Goal: Task Accomplishment & Management: Use online tool/utility

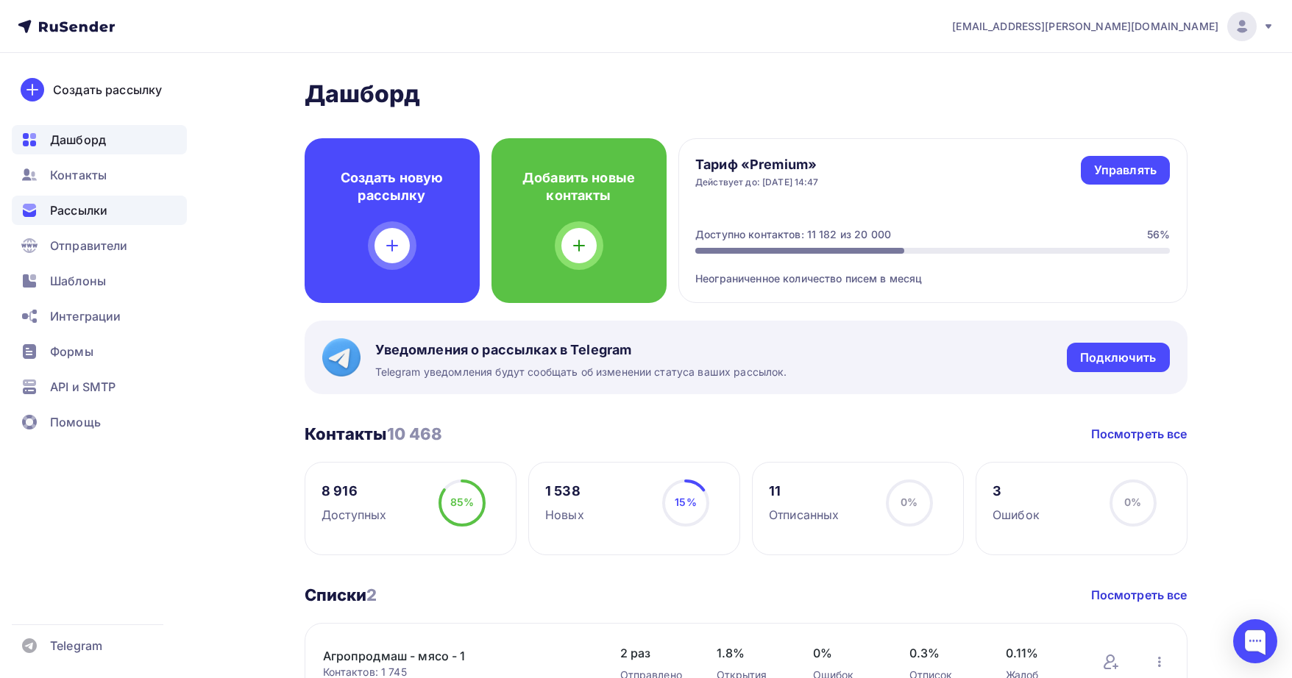
click at [119, 210] on div "Рассылки" at bounding box center [99, 210] width 175 height 29
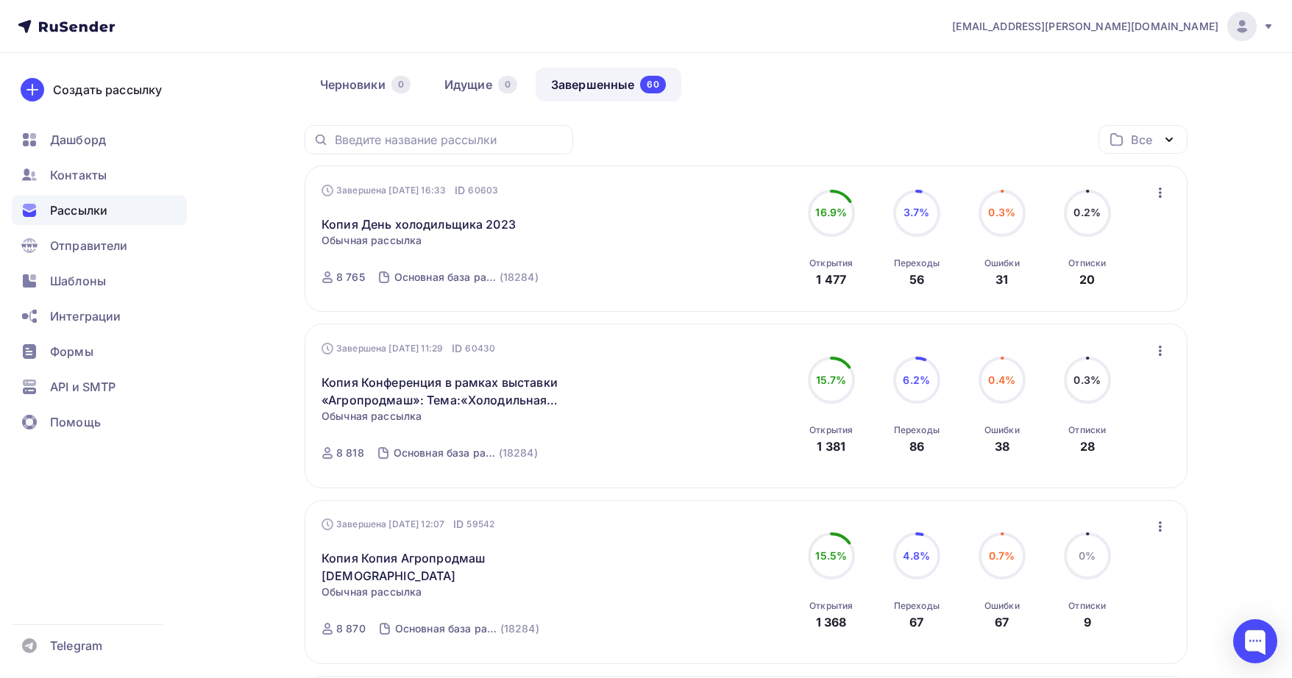
scroll to position [146, 0]
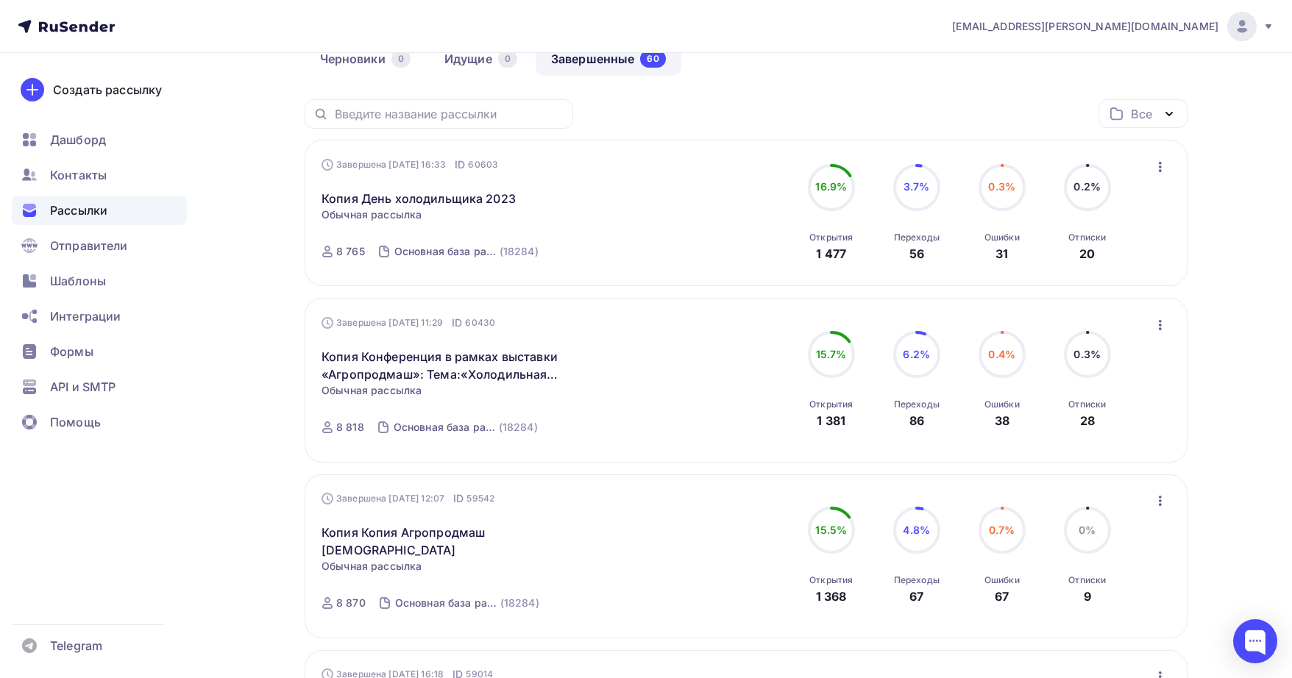
click at [1155, 325] on icon "button" at bounding box center [1160, 325] width 18 height 18
click at [1064, 417] on div "Копировать в новую" at bounding box center [1092, 422] width 151 height 18
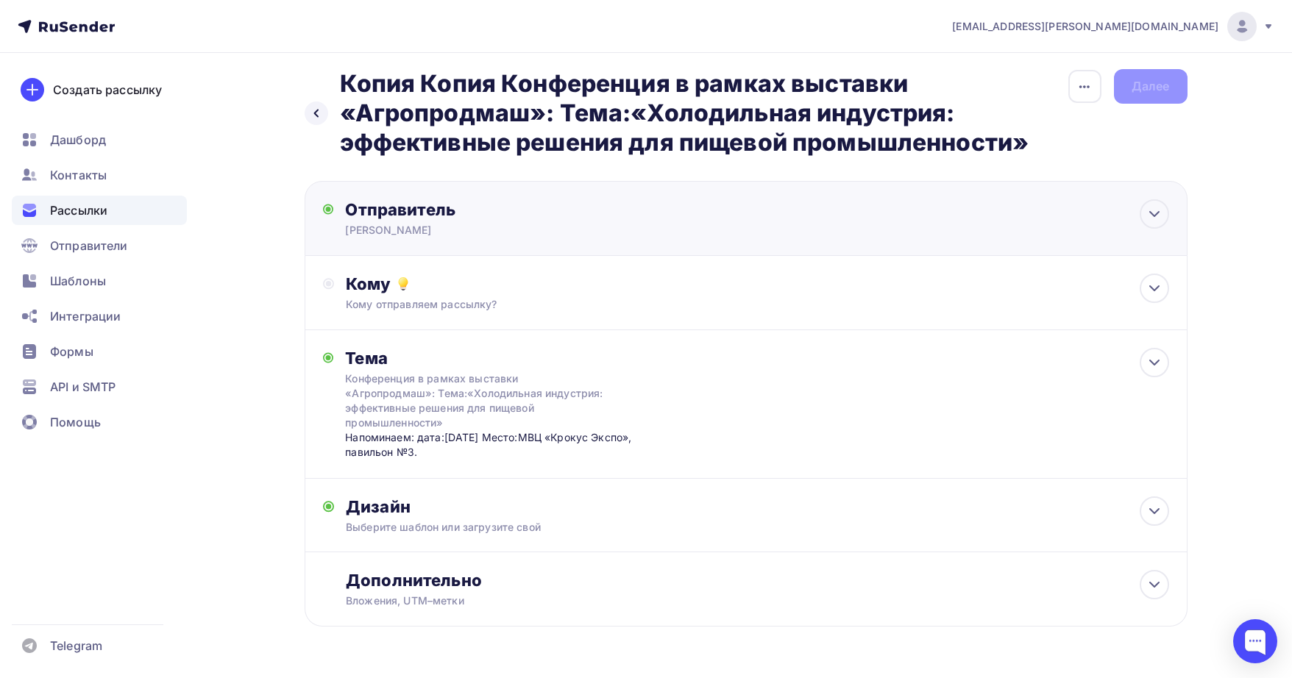
scroll to position [9, 0]
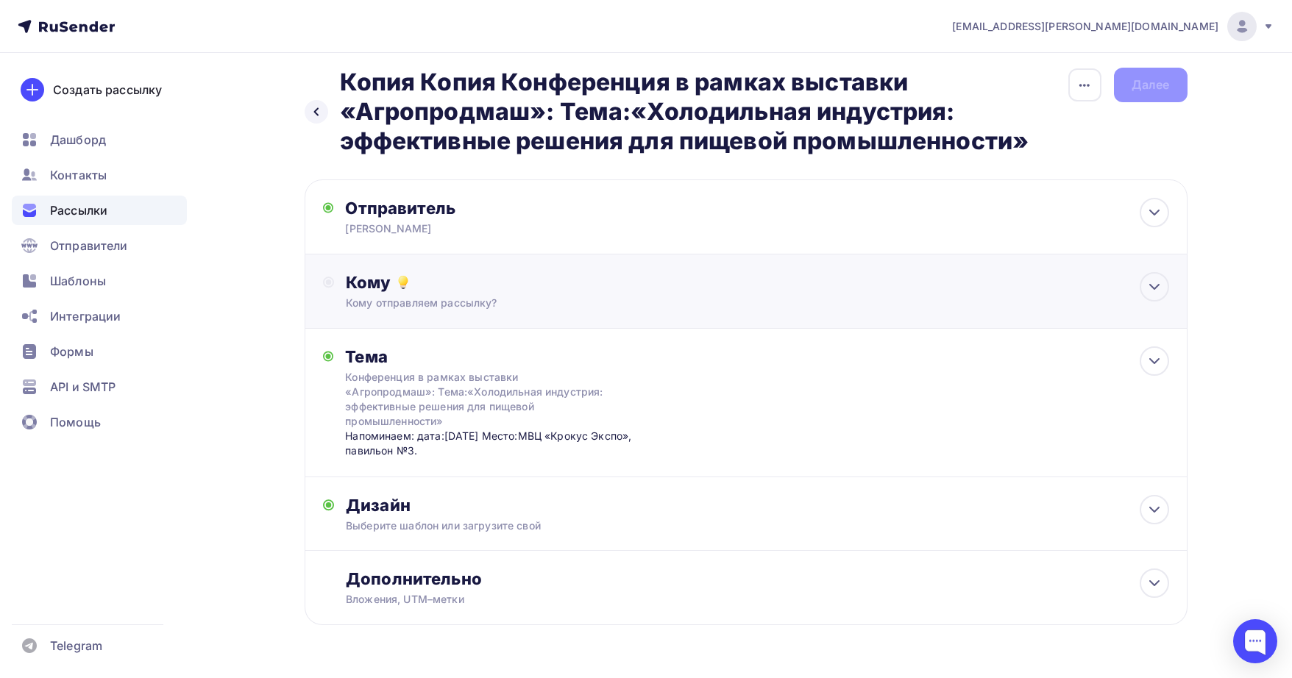
click at [553, 274] on div "Кому" at bounding box center [757, 282] width 822 height 21
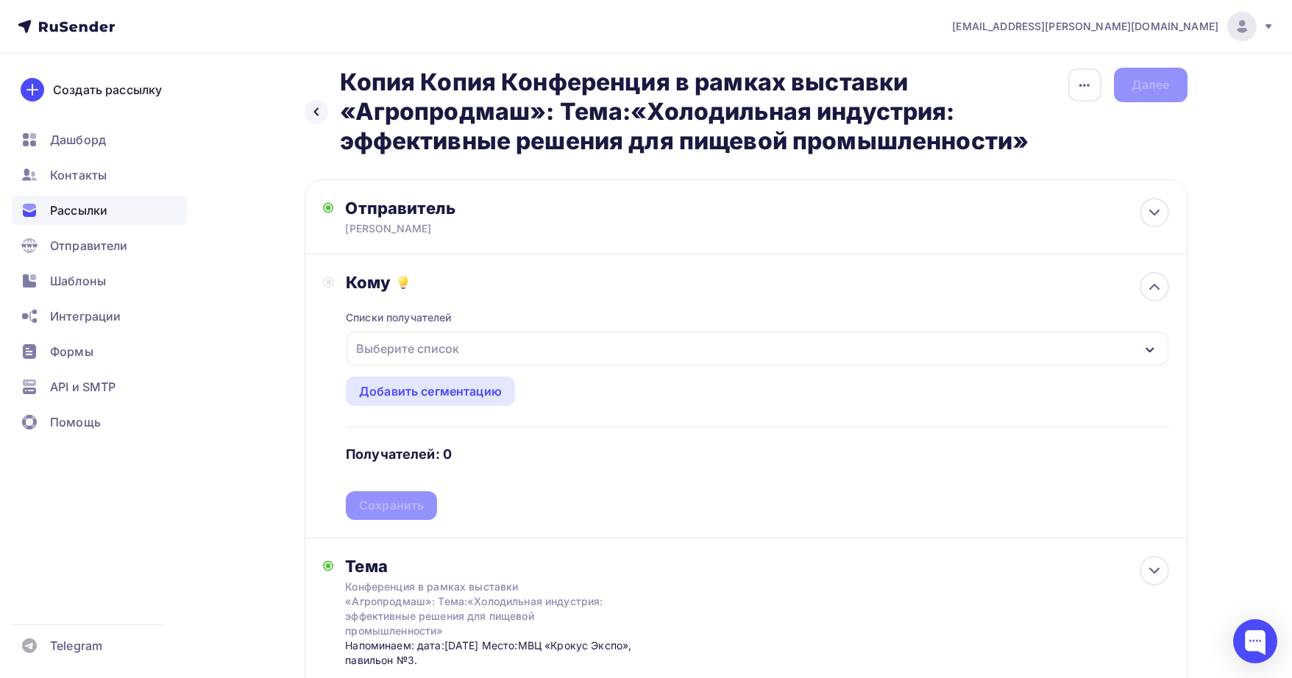
click at [402, 331] on div "Списки получателей Выберите список Все списки id Агропродмаш - мясо - 1 (1 736)…" at bounding box center [757, 406] width 822 height 227
click at [400, 340] on div "Выберите список" at bounding box center [407, 348] width 115 height 26
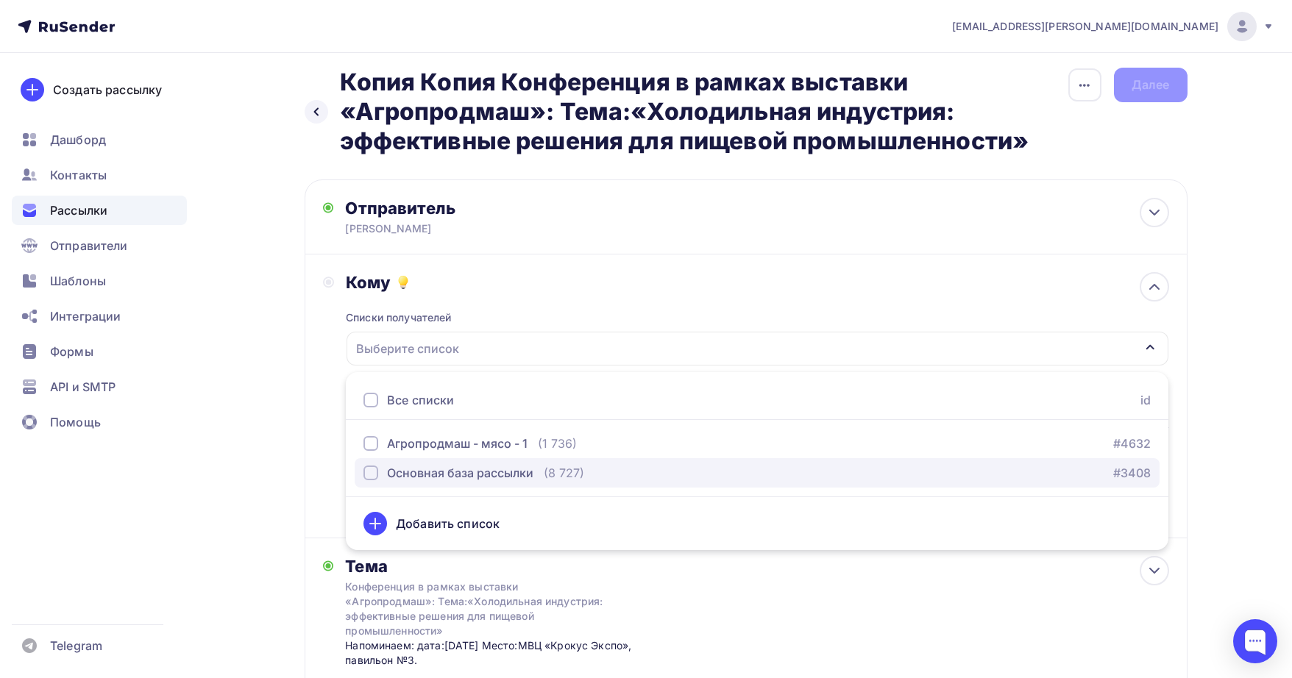
click at [395, 481] on div "Основная база рассылки" at bounding box center [460, 473] width 146 height 18
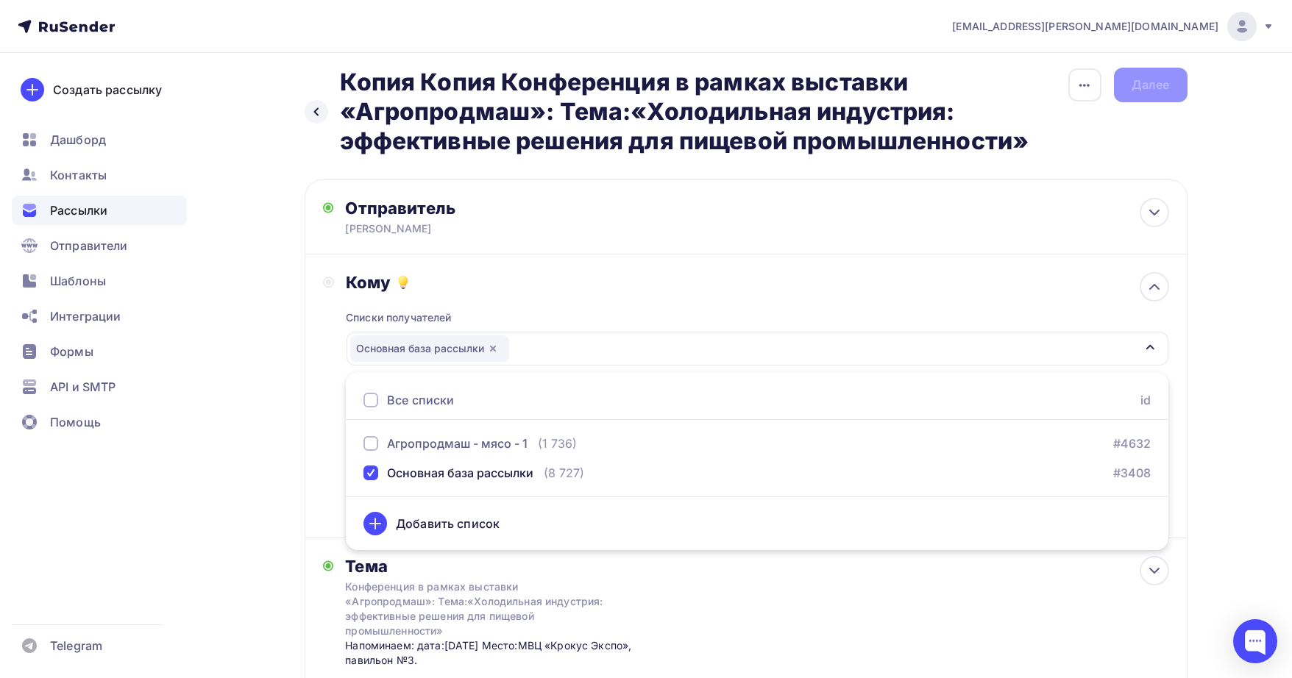
click at [302, 380] on div "Назад Копия Копия Конференция в рамках выставки «Агропродмаш»: Тема:«Холодильна…" at bounding box center [646, 487] width 1206 height 886
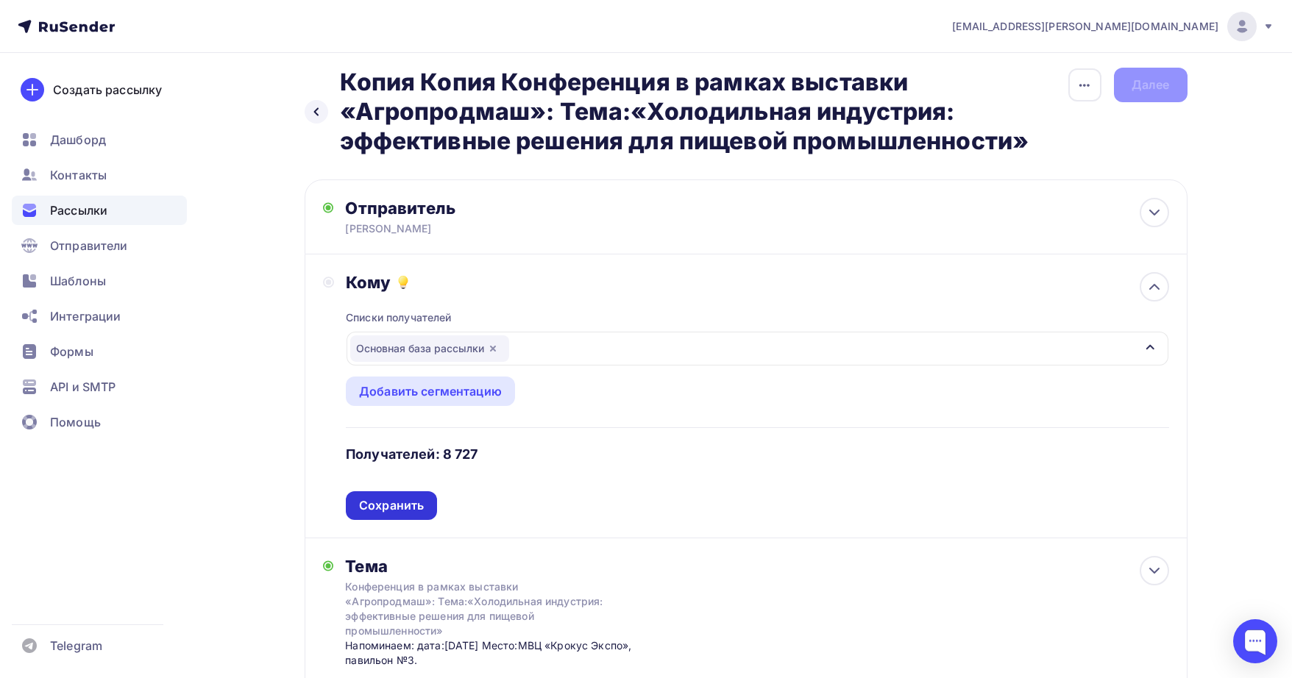
click at [369, 502] on div "Сохранить" at bounding box center [391, 505] width 65 height 17
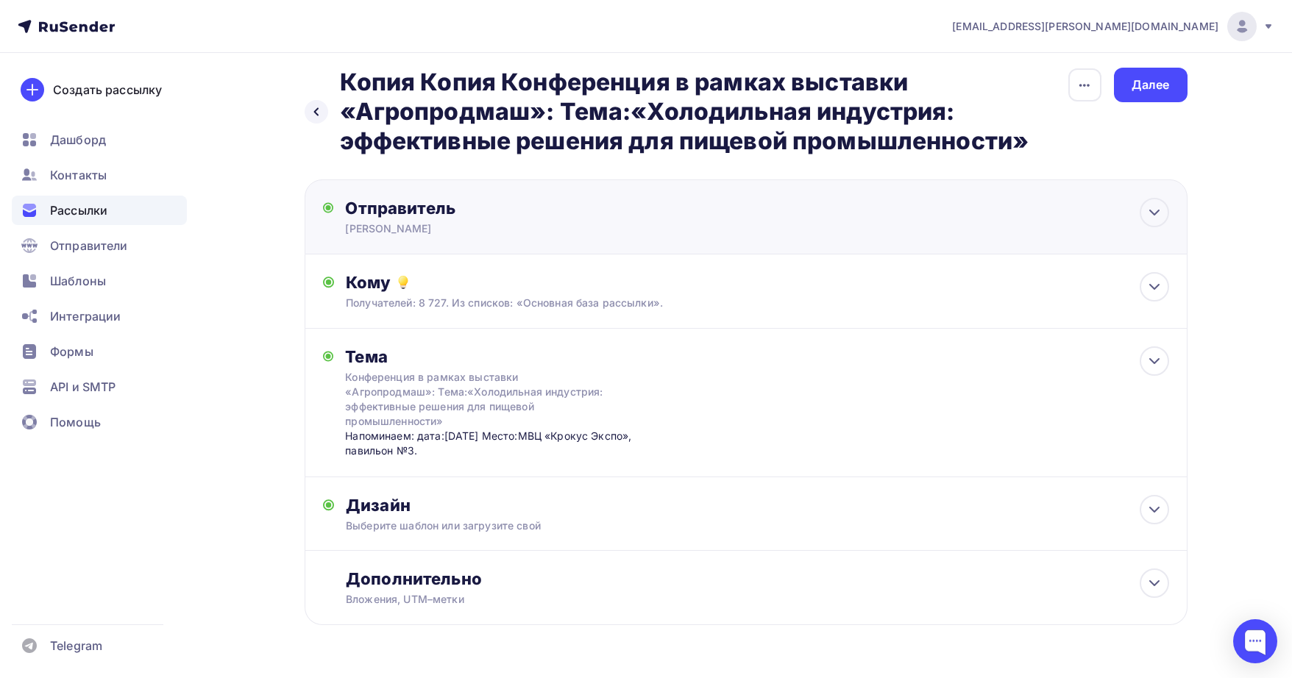
click at [374, 242] on div "Отправитель [PERSON_NAME] Email * [EMAIL_ADDRESS][PERSON_NAME][DOMAIN_NAME] [EM…" at bounding box center [746, 216] width 883 height 75
type input "[PERSON_NAME]"
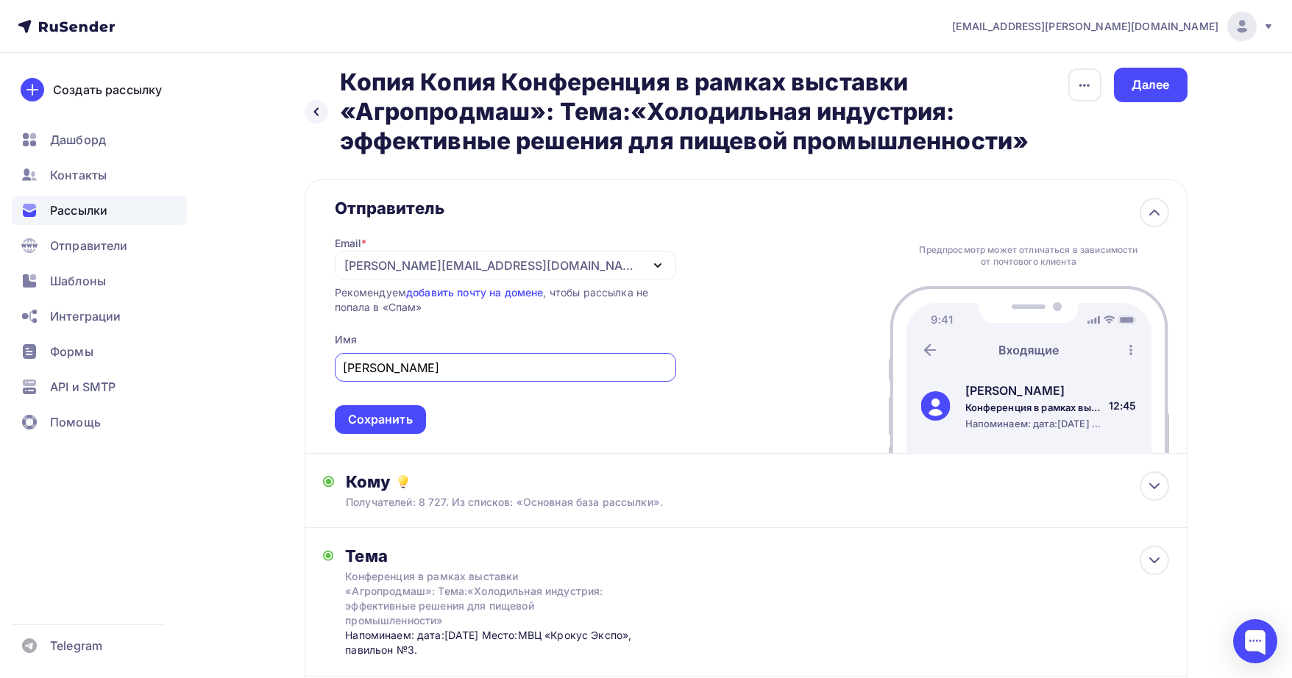
scroll to position [0, 0]
click at [363, 422] on div "Сохранить" at bounding box center [380, 419] width 65 height 17
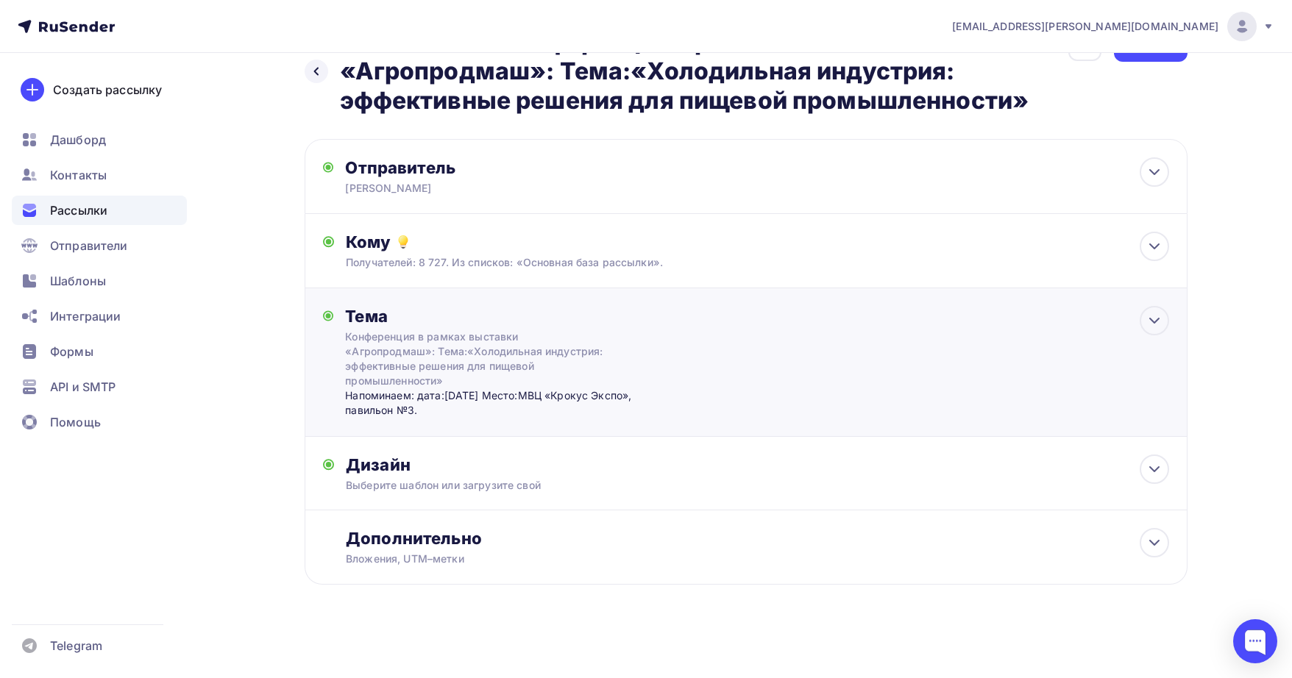
scroll to position [52, 0]
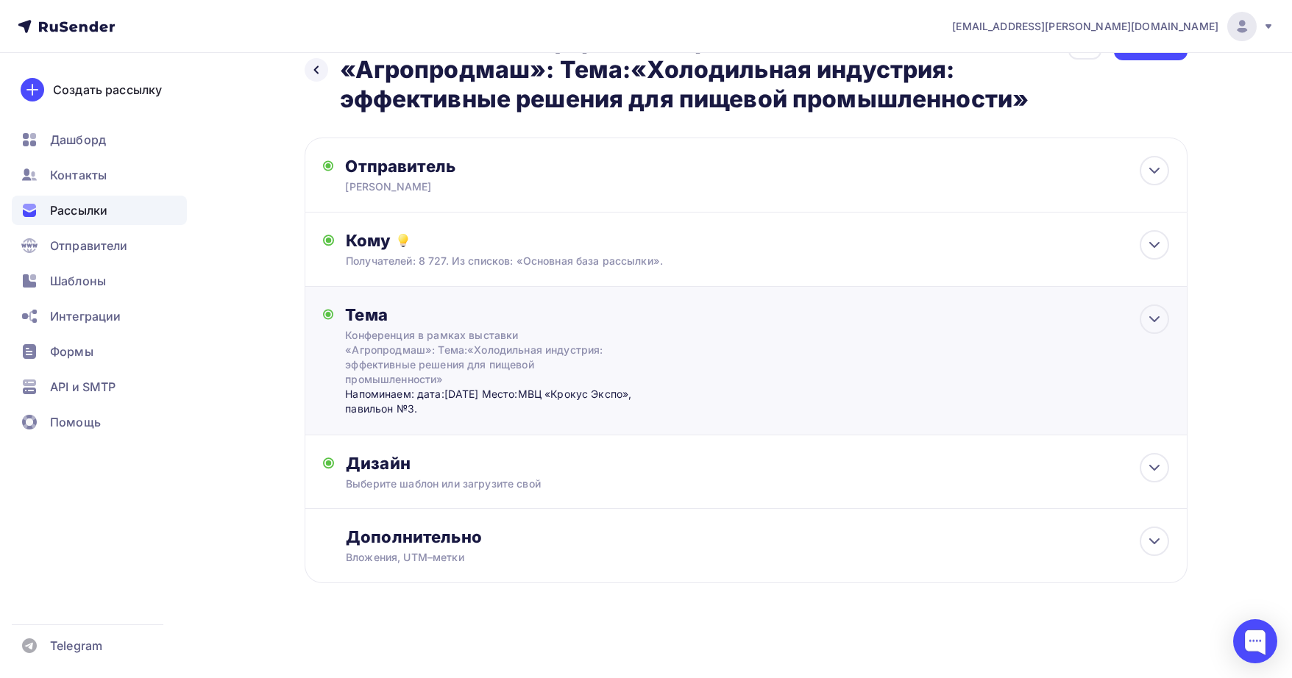
click at [384, 359] on div "Конференция в рамках выставки «Агропродмаш»: Тема:«Холодильная индустрия: эффек…" at bounding box center [476, 357] width 262 height 59
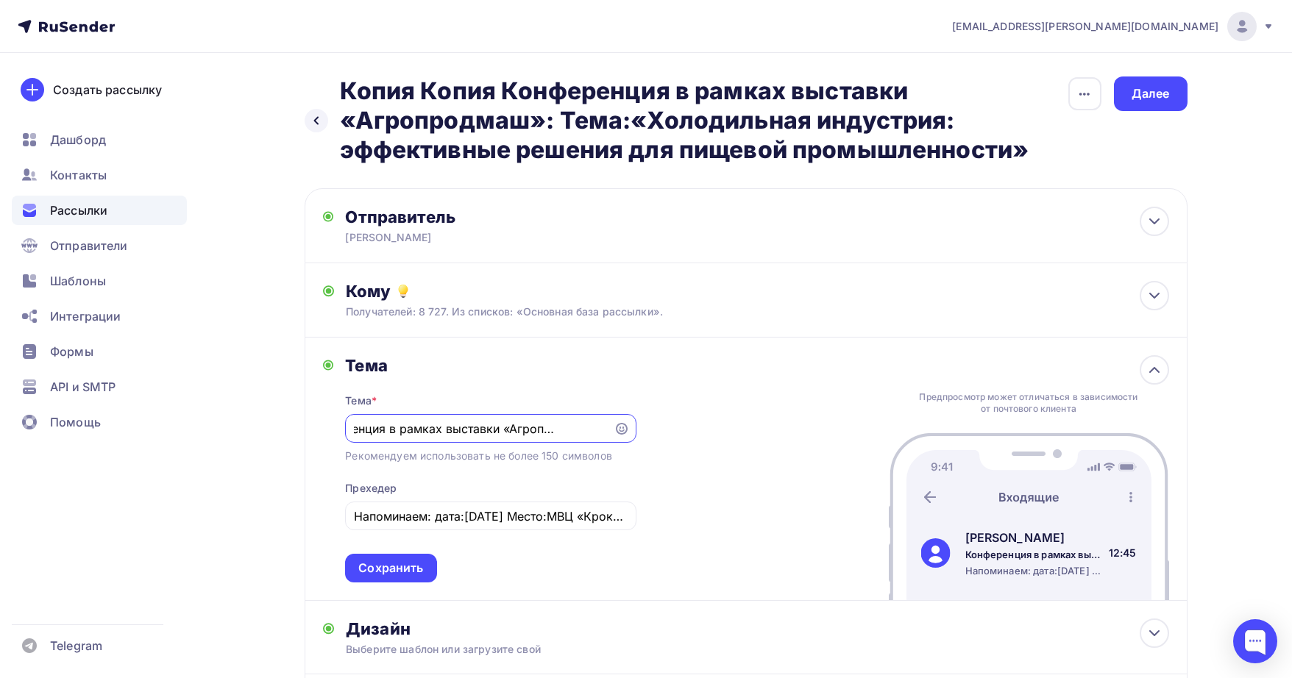
scroll to position [0, 0]
drag, startPoint x: 423, startPoint y: 433, endPoint x: 323, endPoint y: 428, distance: 100.2
click at [291, 422] on div "Назад Копия Копия Конференция в рамках выставки «Агропродмаш»: Тема:«Холодильна…" at bounding box center [646, 448] width 1206 height 791
click at [356, 433] on input "Конференция в рамках выставки «Агропродмаш»: Тема:«Холодильная индустрия: эффек…" at bounding box center [480, 429] width 252 height 18
type input "[DATE]: конференция в рамках выставки «Агропродмаш»: Тема:«Холодильная индустри…"
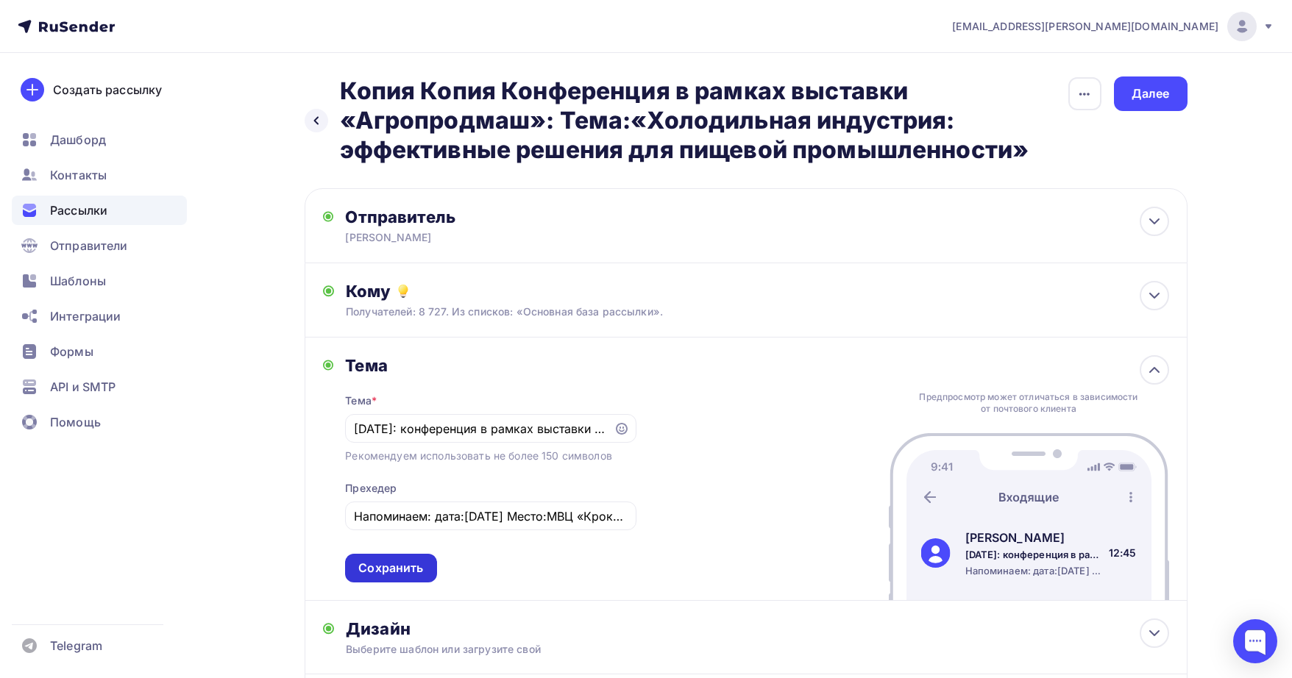
click at [416, 564] on div "Сохранить" at bounding box center [390, 568] width 65 height 17
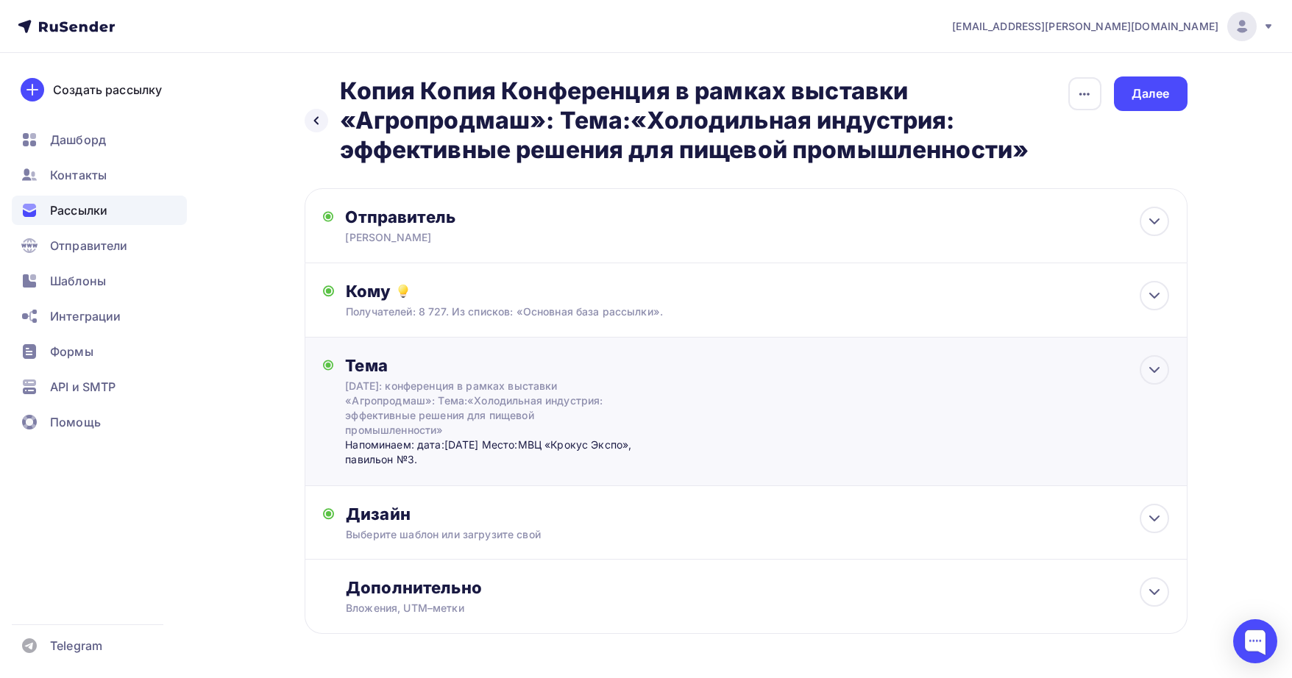
scroll to position [52, 0]
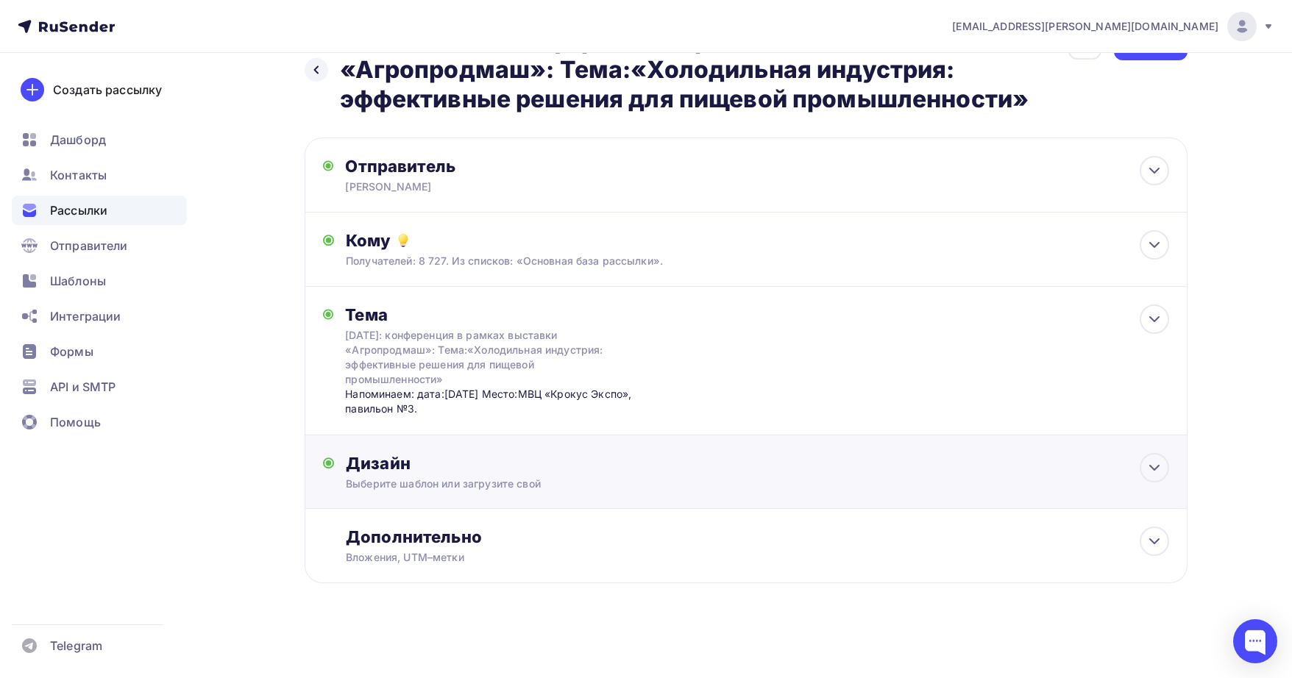
click at [545, 484] on div "Выберите шаблон или загрузите свой" at bounding box center [716, 484] width 741 height 15
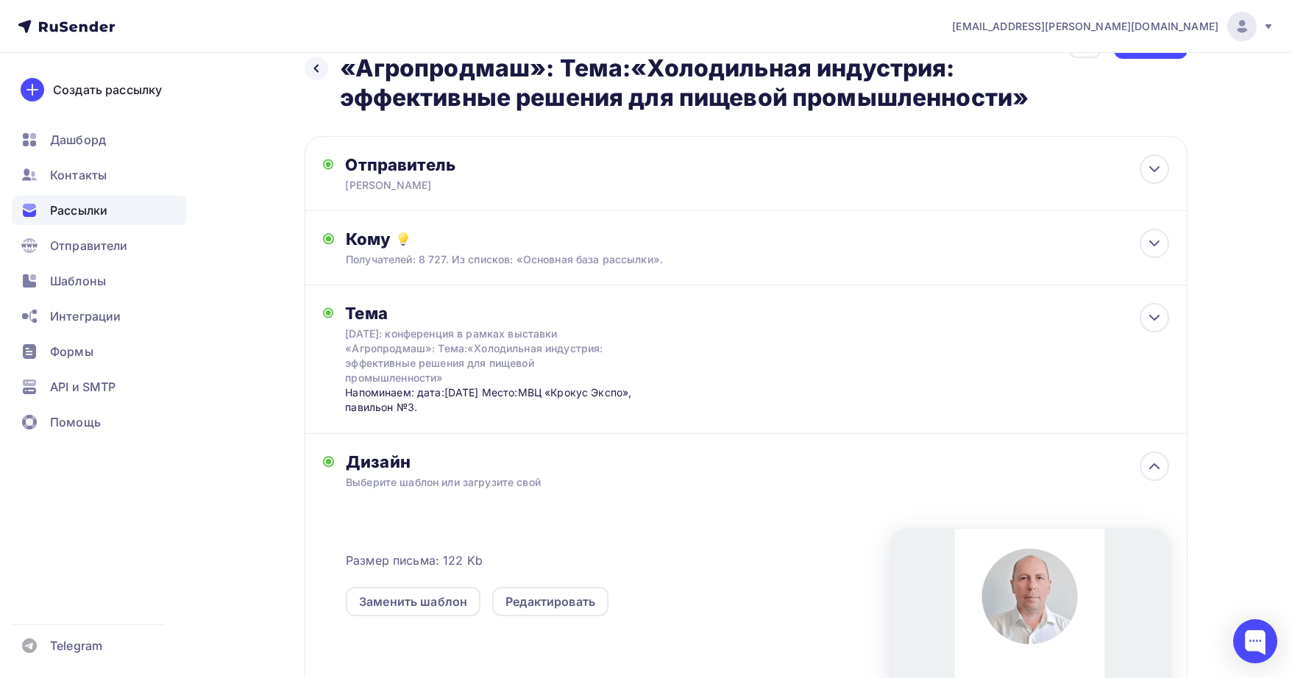
scroll to position [227, 0]
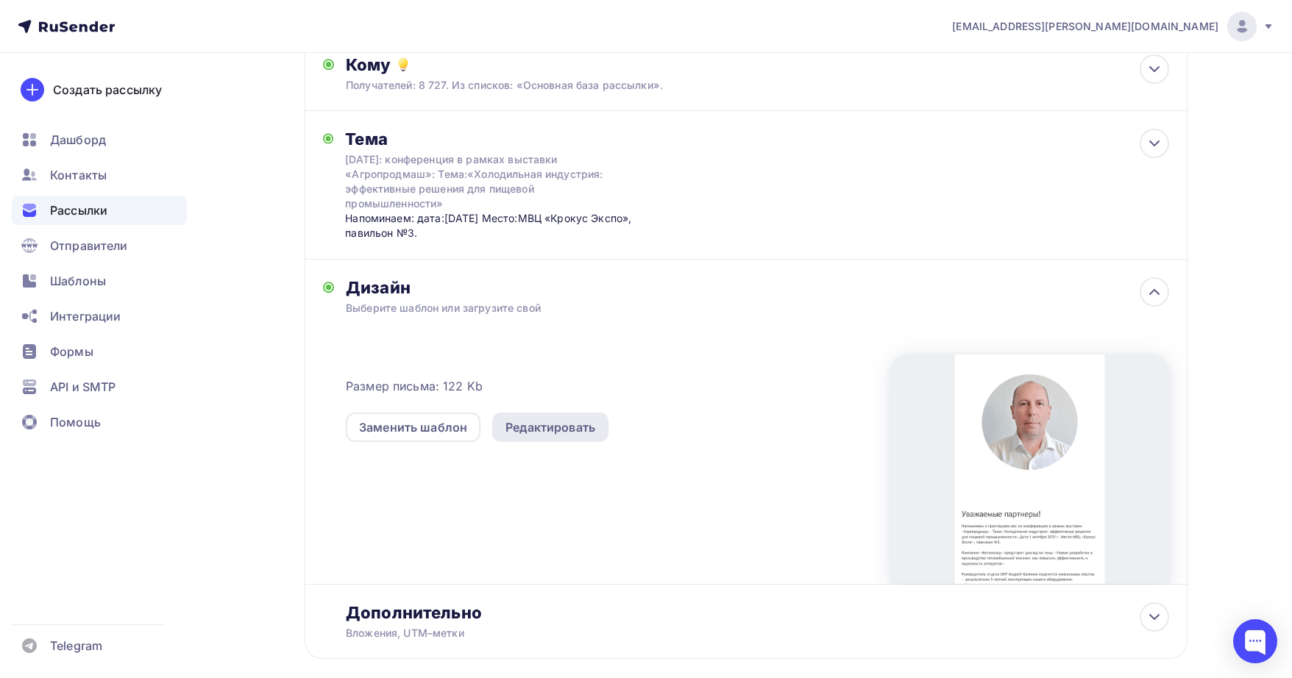
click at [549, 434] on div "Редактировать" at bounding box center [550, 428] width 90 height 18
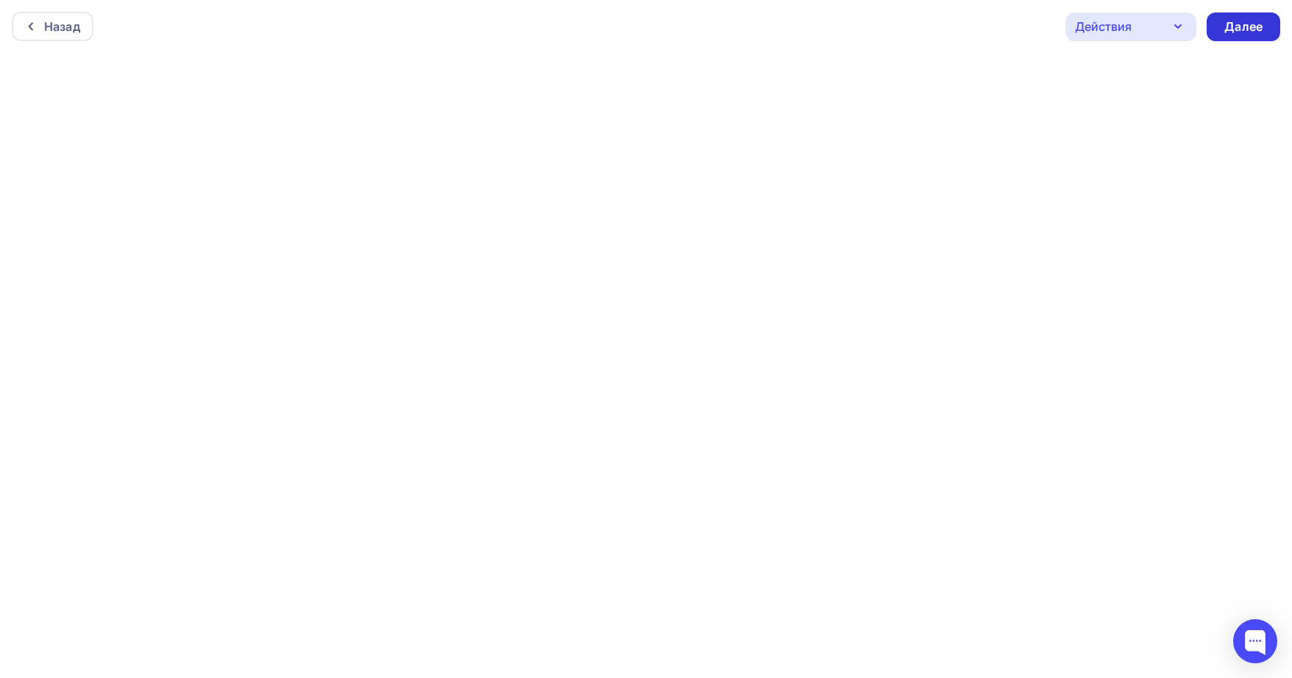
click at [1239, 24] on div "Далее" at bounding box center [1243, 26] width 38 height 17
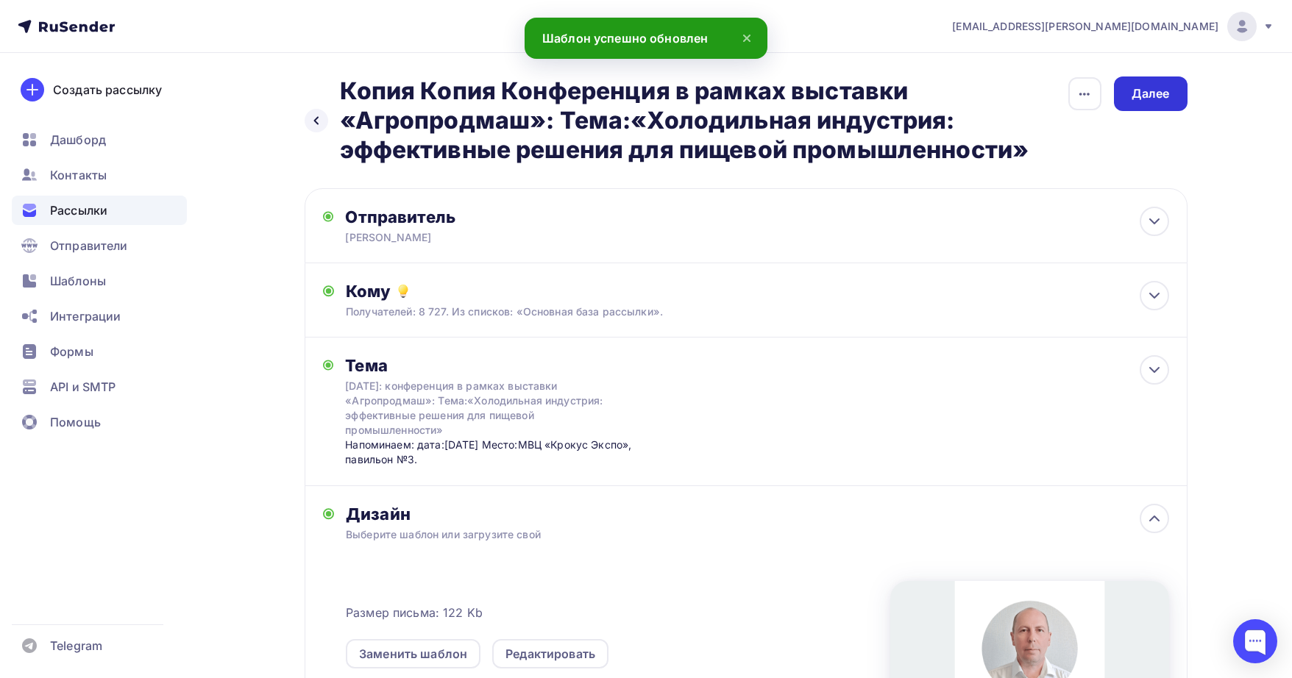
click at [1141, 93] on div "Далее" at bounding box center [1150, 93] width 38 height 17
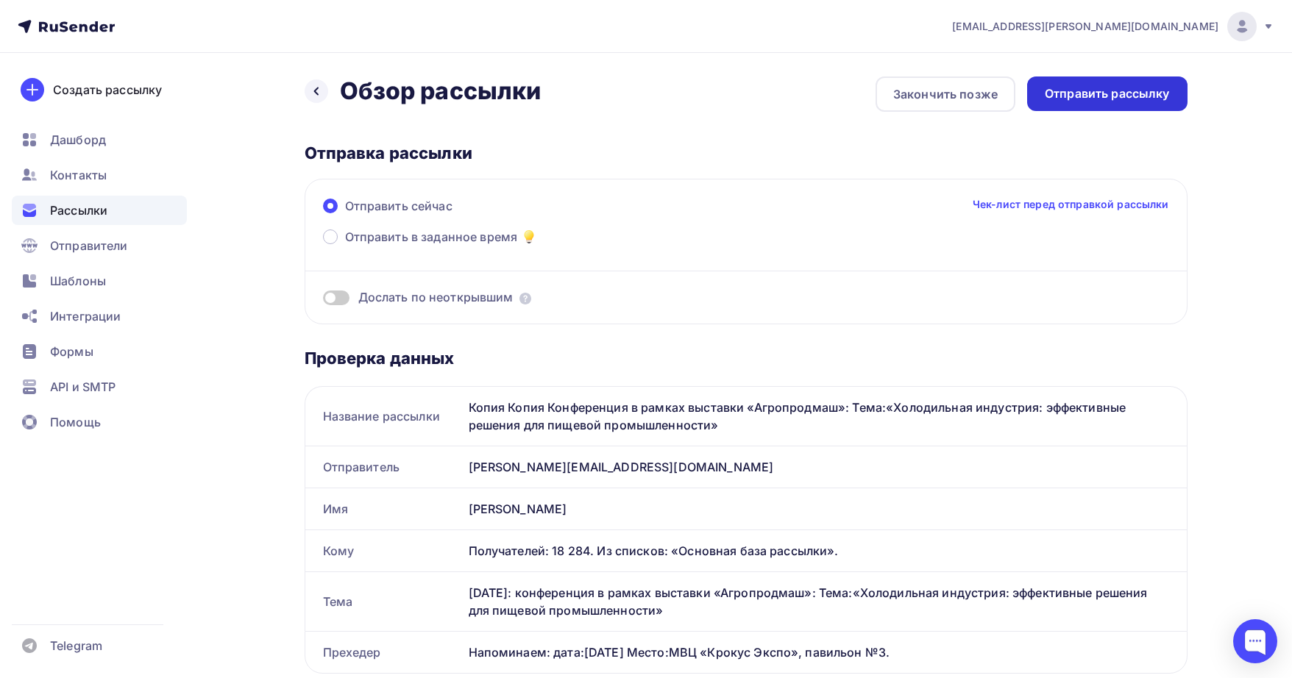
click at [1064, 103] on div "Отправить рассылку" at bounding box center [1107, 93] width 160 height 35
